Goal: Information Seeking & Learning: Learn about a topic

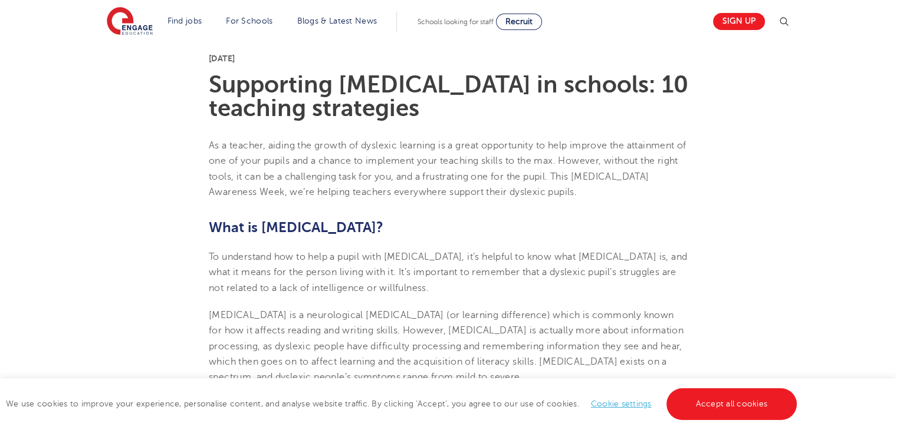
scroll to position [118, 0]
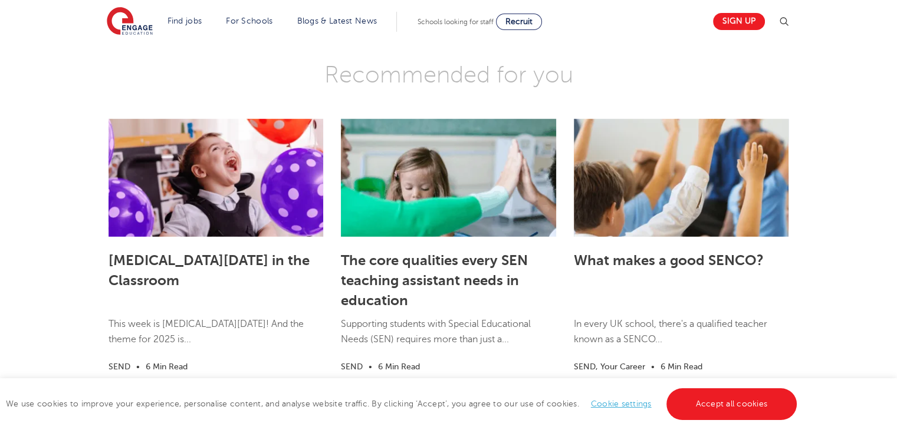
scroll to position [3302, 0]
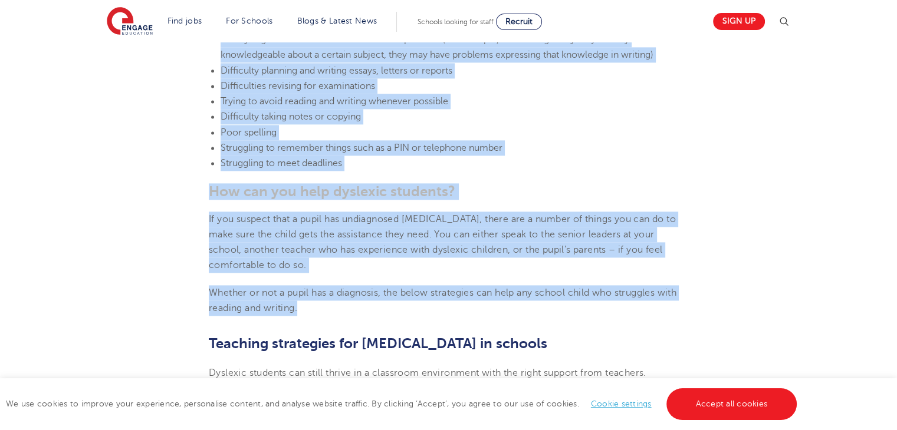
scroll to position [1710, 0]
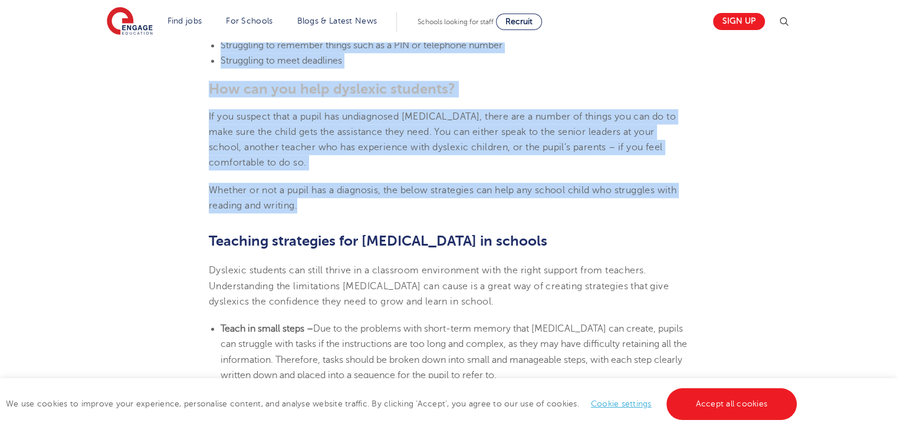
drag, startPoint x: 206, startPoint y: 118, endPoint x: 328, endPoint y: 216, distance: 156.0
click at [328, 216] on section "3rd October 2025 Supporting dyslexia in schools: 10 teaching strategies As a te…" at bounding box center [448, 132] width 715 height 3033
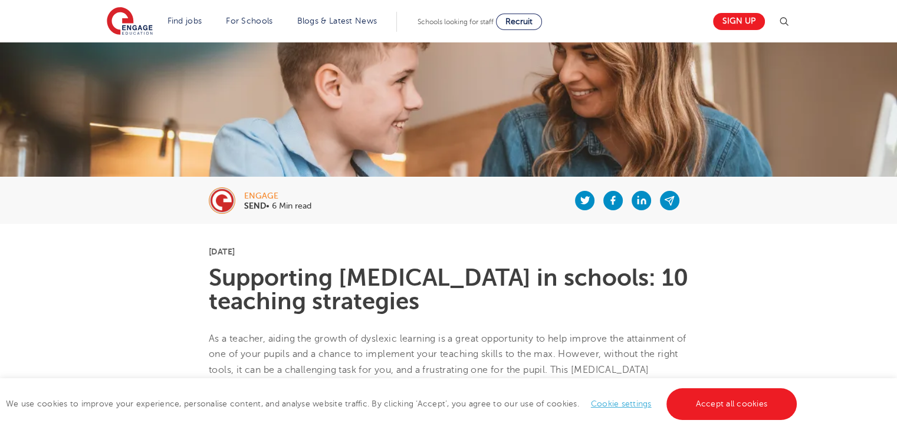
scroll to position [118, 0]
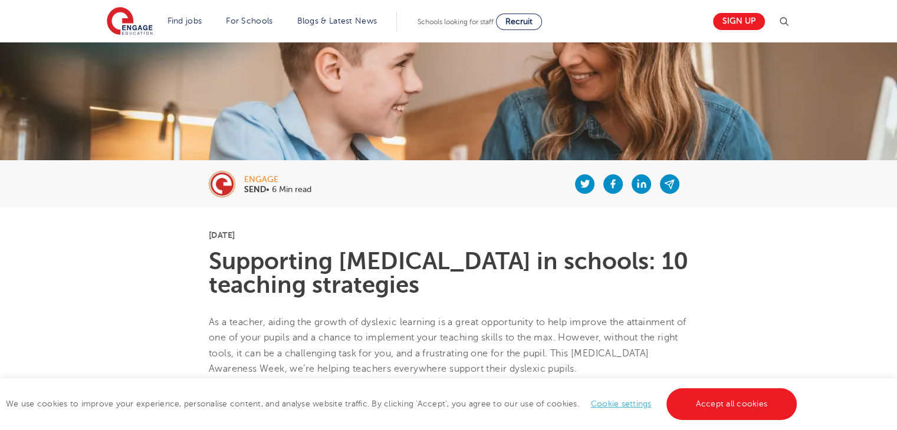
drag, startPoint x: 261, startPoint y: 236, endPoint x: 292, endPoint y: 238, distance: 31.9
click at [292, 238] on p "[DATE]" at bounding box center [448, 235] width 479 height 8
drag, startPoint x: 304, startPoint y: 236, endPoint x: 316, endPoint y: 236, distance: 11.8
click at [305, 236] on p "[DATE]" at bounding box center [448, 235] width 479 height 8
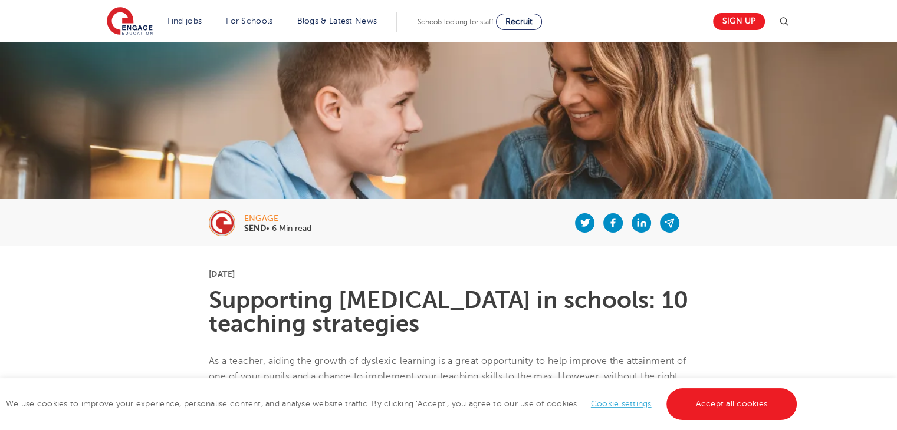
scroll to position [59, 0]
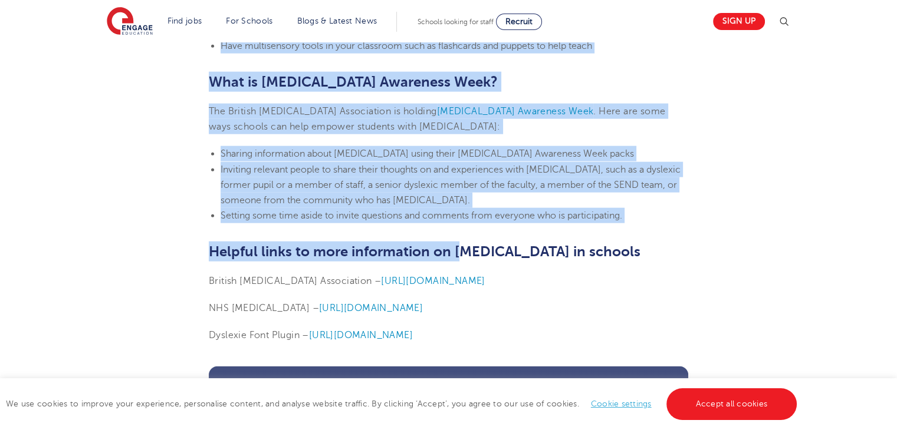
scroll to position [2769, 0]
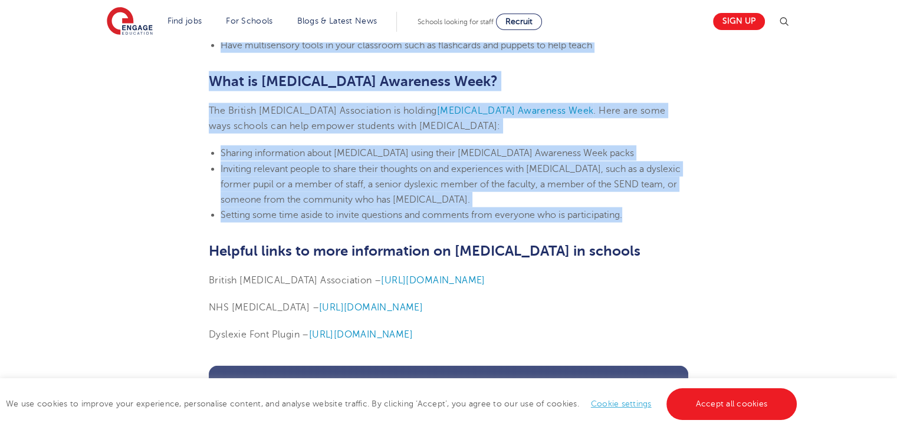
drag, startPoint x: 200, startPoint y: 146, endPoint x: 631, endPoint y: 215, distance: 436.6
copy section "Supporting dyslexia in schools: 10 teaching strategies As a teacher, aiding the…"
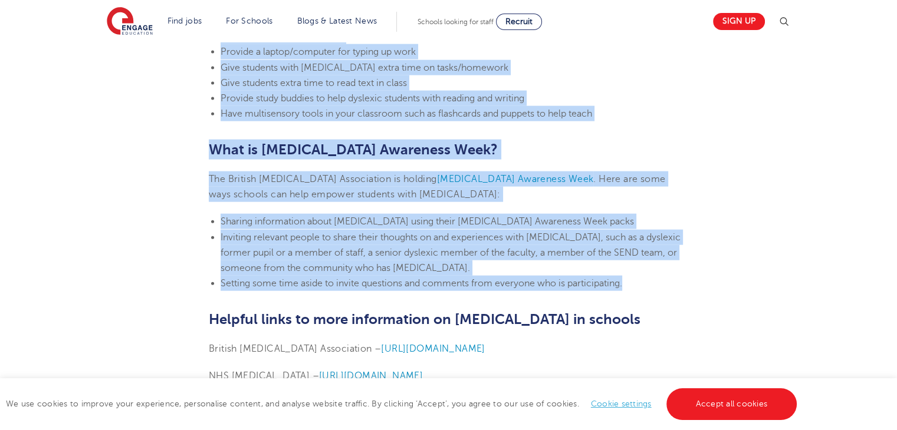
scroll to position [2651, 0]
